Goal: Task Accomplishment & Management: Use online tool/utility

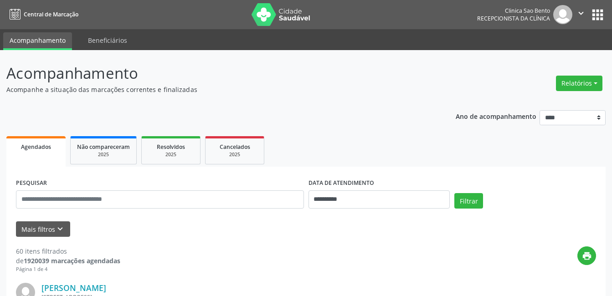
click at [579, 91] on div "Relatórios Agendamentos Procedimentos realizados" at bounding box center [579, 83] width 53 height 22
click at [580, 86] on button "Relatórios" at bounding box center [579, 84] width 47 height 16
click at [543, 103] on link "Agendamentos" at bounding box center [554, 103] width 98 height 13
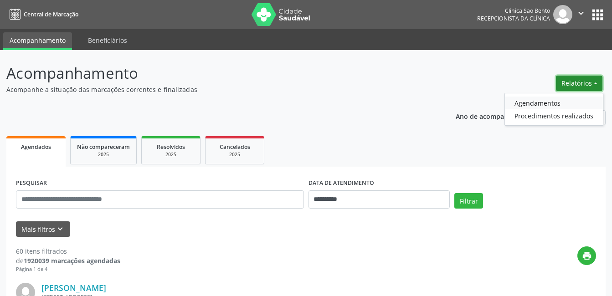
select select "*"
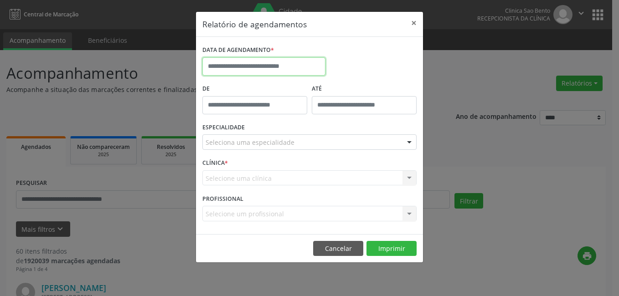
click at [253, 67] on input "text" at bounding box center [263, 66] width 123 height 18
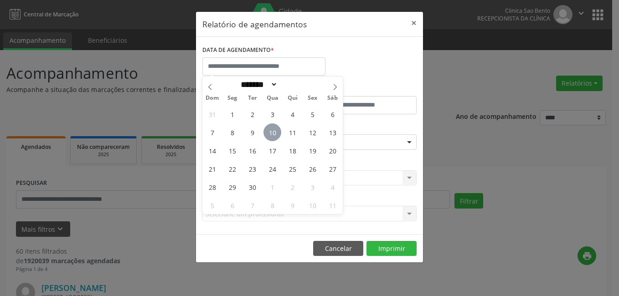
click at [271, 127] on span "10" at bounding box center [273, 133] width 18 height 18
type input "**********"
click at [271, 127] on span "10" at bounding box center [273, 133] width 18 height 18
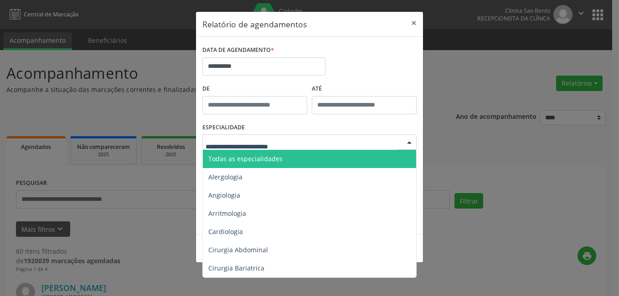
type input "*"
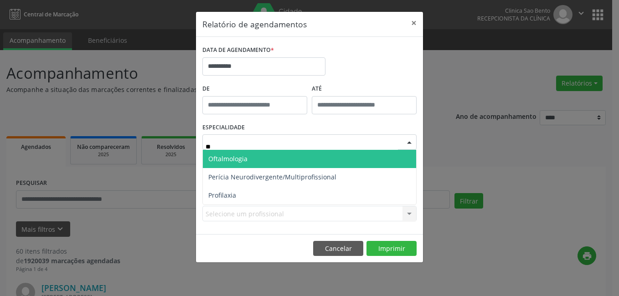
type input "***"
click at [214, 160] on span "Oftalmologia" at bounding box center [227, 159] width 39 height 9
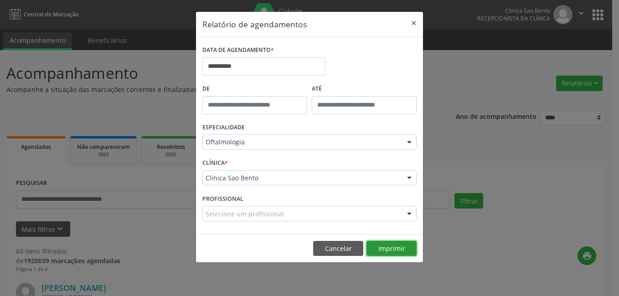
click at [390, 249] on button "Imprimir" at bounding box center [392, 249] width 50 height 16
